Goal: Task Accomplishment & Management: Use online tool/utility

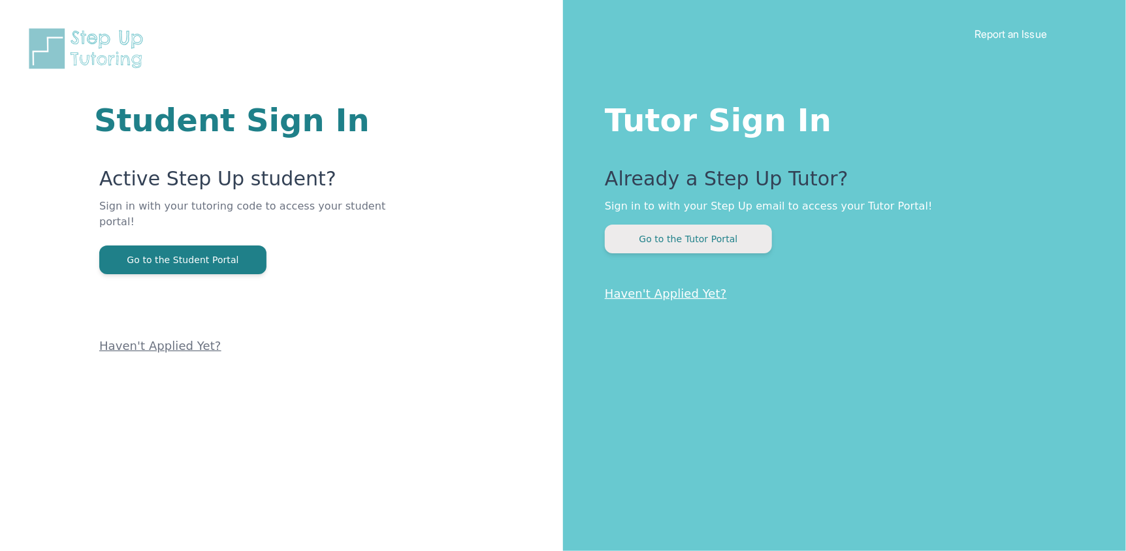
click at [724, 240] on button "Go to the Tutor Portal" at bounding box center [688, 239] width 167 height 29
click at [745, 232] on button "Go to the Tutor Portal" at bounding box center [688, 239] width 167 height 29
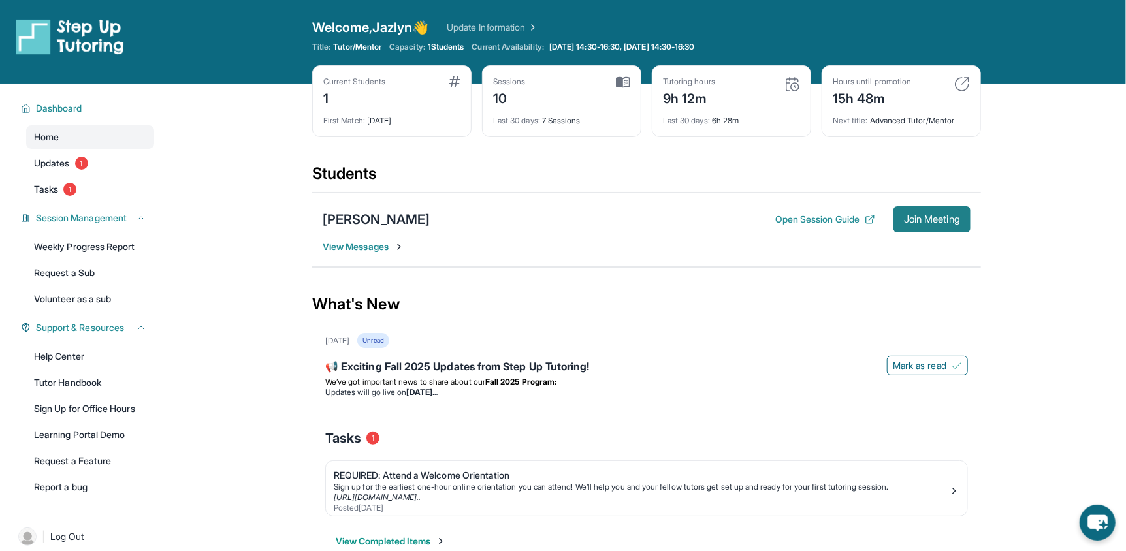
click at [953, 216] on span "Join Meeting" at bounding box center [932, 220] width 56 height 8
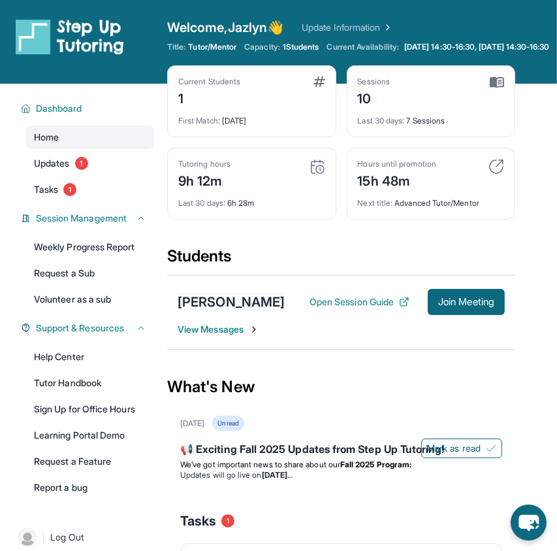
click at [238, 309] on div "[PERSON_NAME]" at bounding box center [231, 302] width 107 height 18
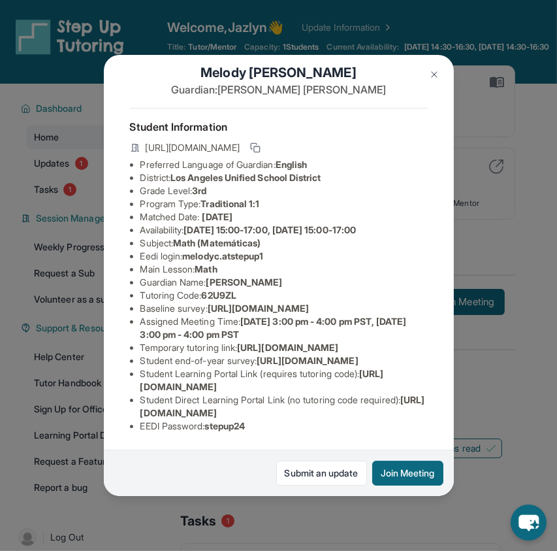
scroll to position [155, 0]
drag, startPoint x: 130, startPoint y: 402, endPoint x: 108, endPoint y: 376, distance: 34.3
click at [108, 376] on div "[PERSON_NAME] Guardian: [PERSON_NAME] Student Information [URL][DOMAIN_NAME] Pr…" at bounding box center [279, 275] width 350 height 440
click at [278, 249] on li "Eedi login : melodyc.atstepup1" at bounding box center [283, 255] width 287 height 13
drag, startPoint x: 278, startPoint y: 129, endPoint x: 193, endPoint y: 126, distance: 84.9
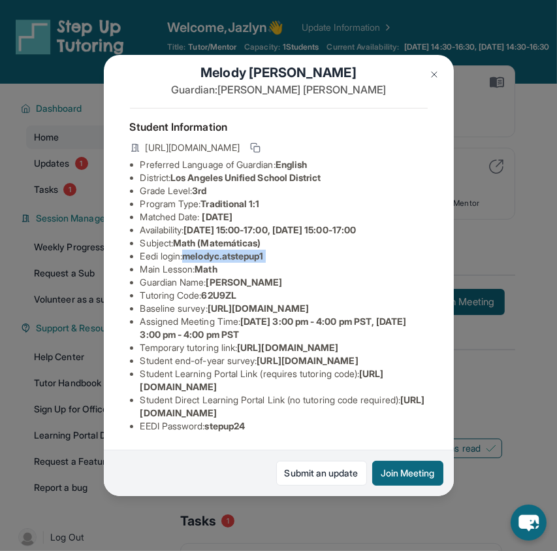
click at [193, 249] on li "Eedi login : melodyc.atstepup1" at bounding box center [283, 255] width 287 height 13
copy span "melodyc.atstepup1"
drag, startPoint x: 262, startPoint y: 419, endPoint x: 212, endPoint y: 411, distance: 50.4
click at [212, 419] on li "EEDI Password : stepup24" at bounding box center [283, 425] width 287 height 13
copy span "stepup24"
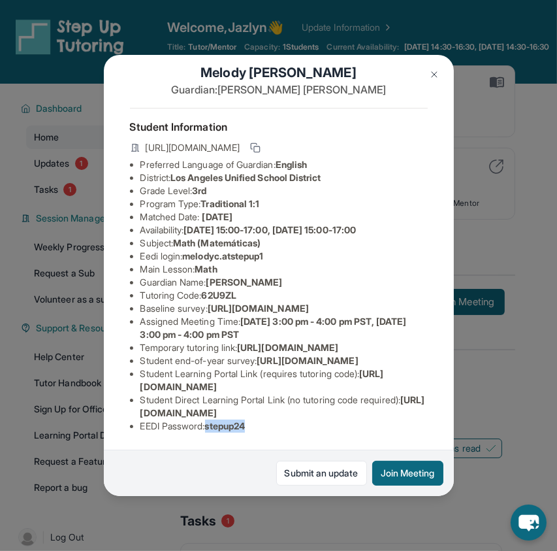
click at [432, 74] on img at bounding box center [434, 74] width 10 height 10
